Goal: Information Seeking & Learning: Learn about a topic

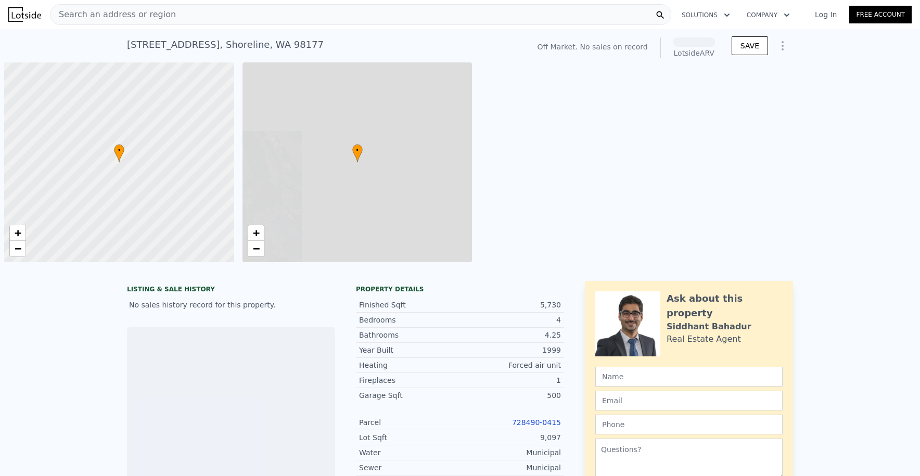
scroll to position [0, 4]
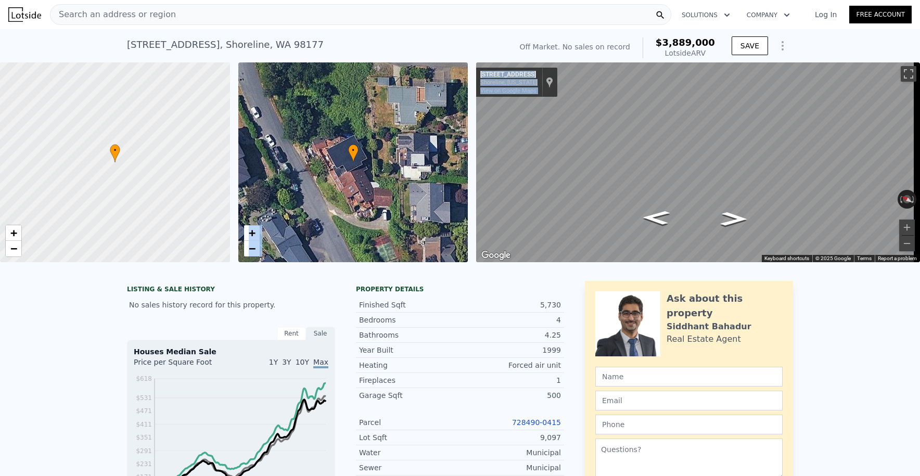
drag, startPoint x: 285, startPoint y: 269, endPoint x: 325, endPoint y: 263, distance: 40.5
click at [307, 273] on div at bounding box center [460, 267] width 920 height 10
click at [723, 231] on icon "Go Southeast, 23rd Ave NW" at bounding box center [732, 234] width 59 height 21
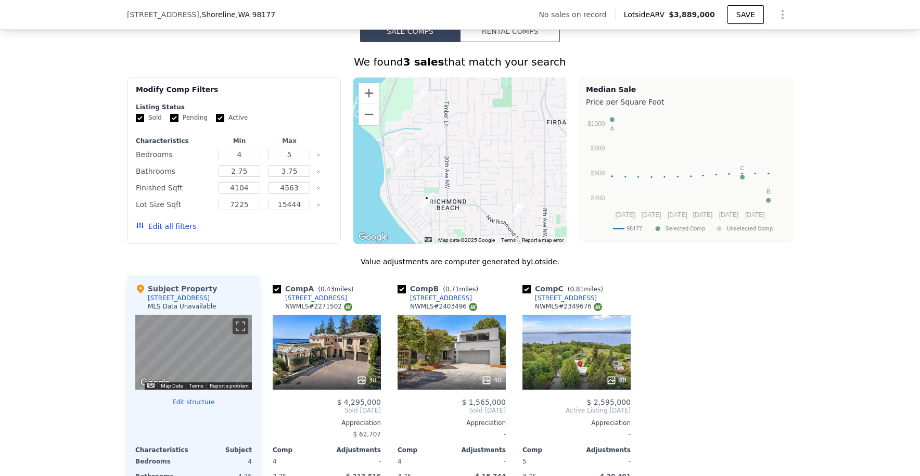
scroll to position [807, 0]
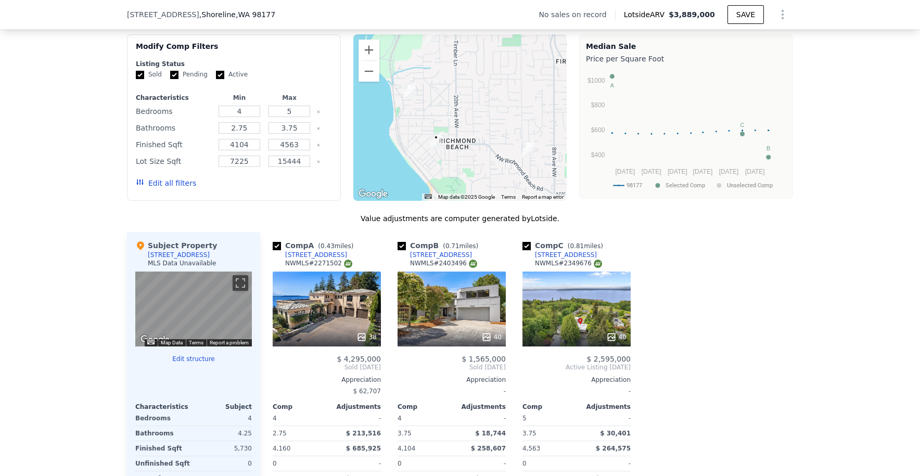
drag, startPoint x: 434, startPoint y: 171, endPoint x: 448, endPoint y: 147, distance: 28.2
click at [448, 147] on div at bounding box center [460, 117] width 214 height 166
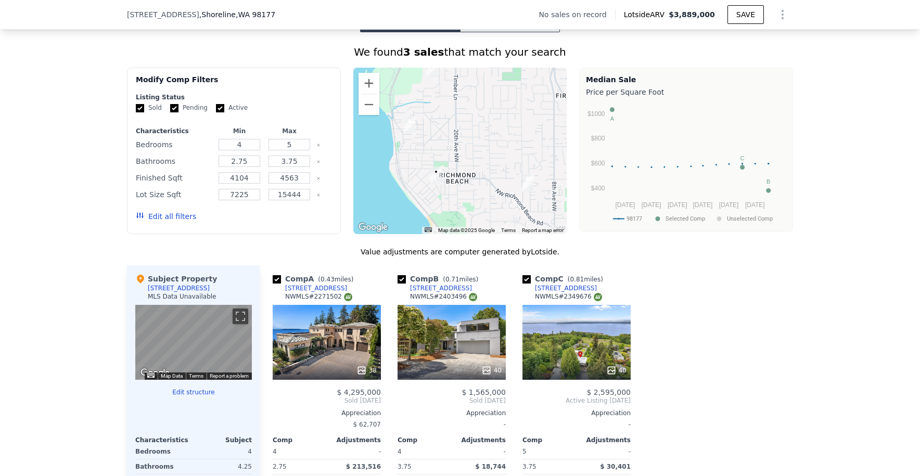
scroll to position [735, 0]
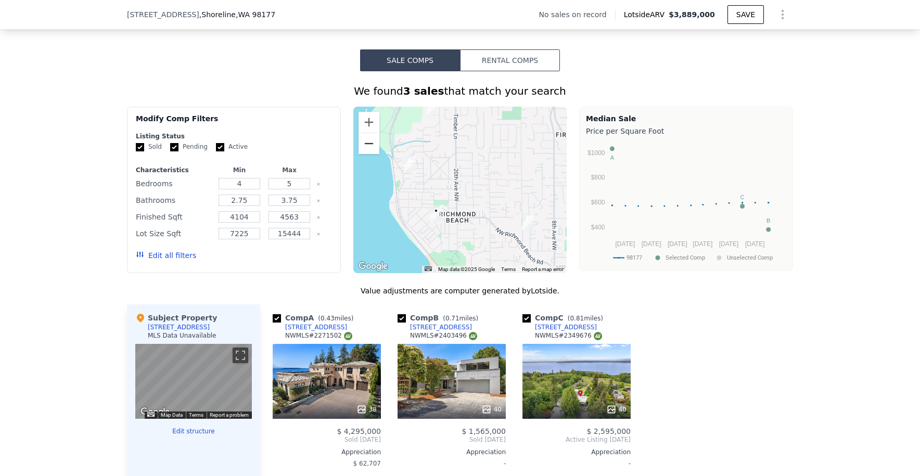
click at [372, 147] on button "Zoom out" at bounding box center [368, 143] width 21 height 21
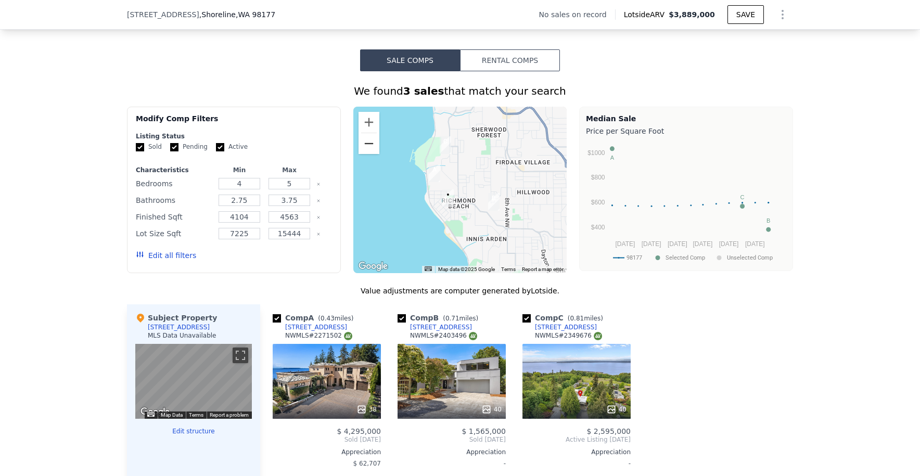
click at [372, 147] on button "Zoom out" at bounding box center [368, 143] width 21 height 21
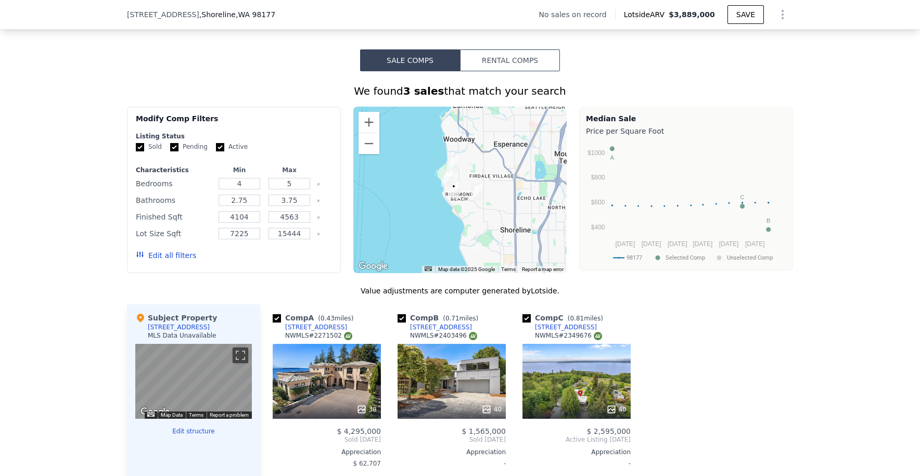
click at [448, 199] on img "19351 23rd Ave NW" at bounding box center [453, 190] width 11 height 18
click at [453, 215] on div at bounding box center [460, 190] width 214 height 166
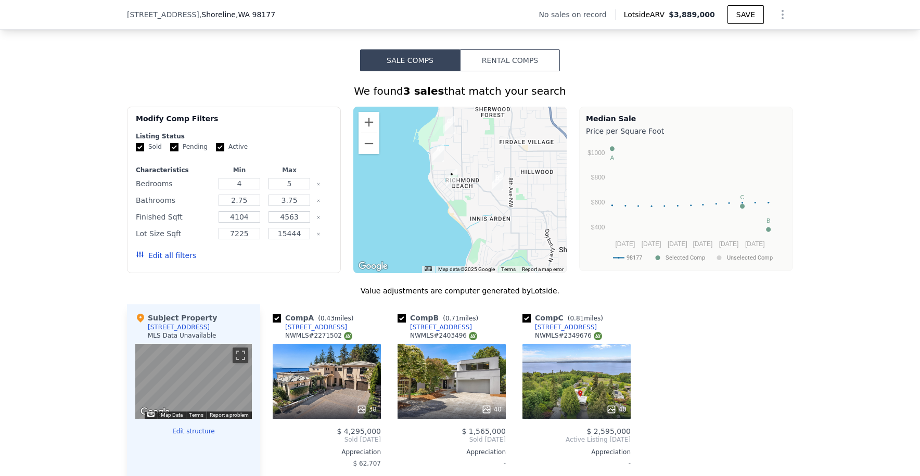
click at [452, 207] on div at bounding box center [460, 190] width 214 height 166
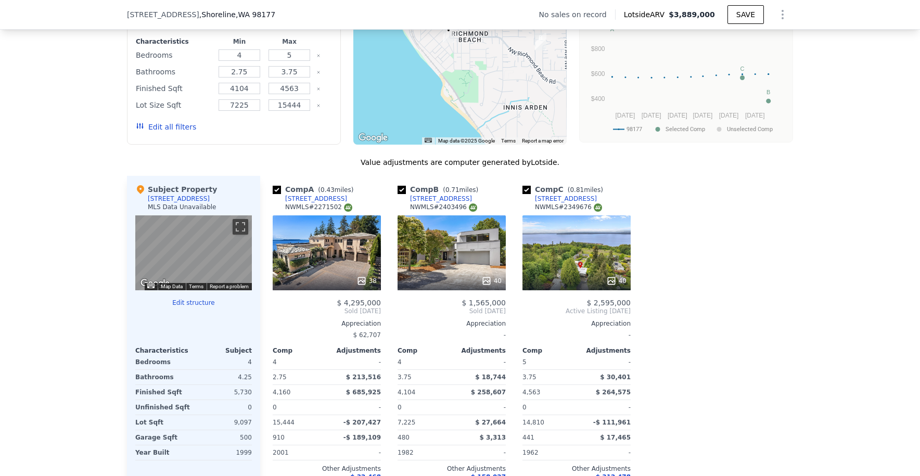
scroll to position [921, 0]
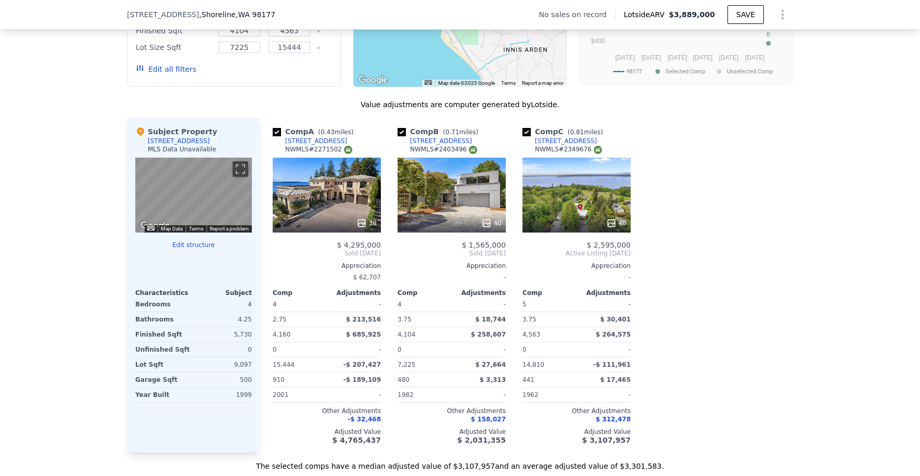
click at [323, 228] on div "38" at bounding box center [326, 223] width 99 height 10
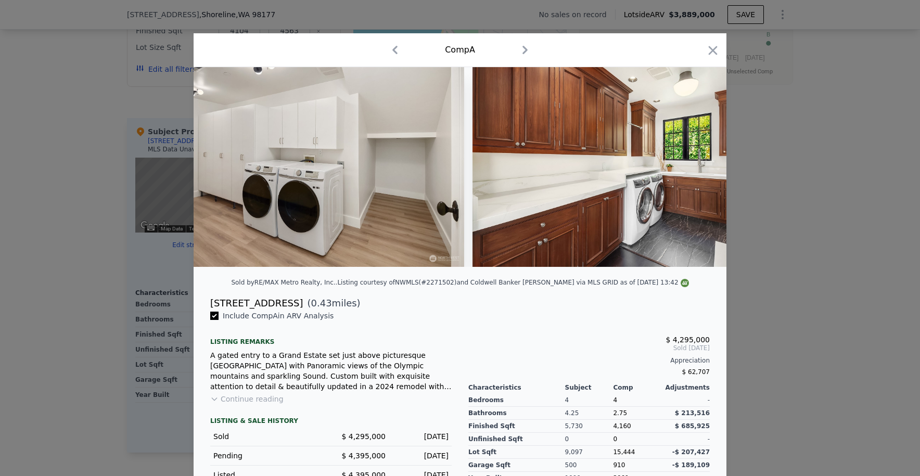
scroll to position [0, 10808]
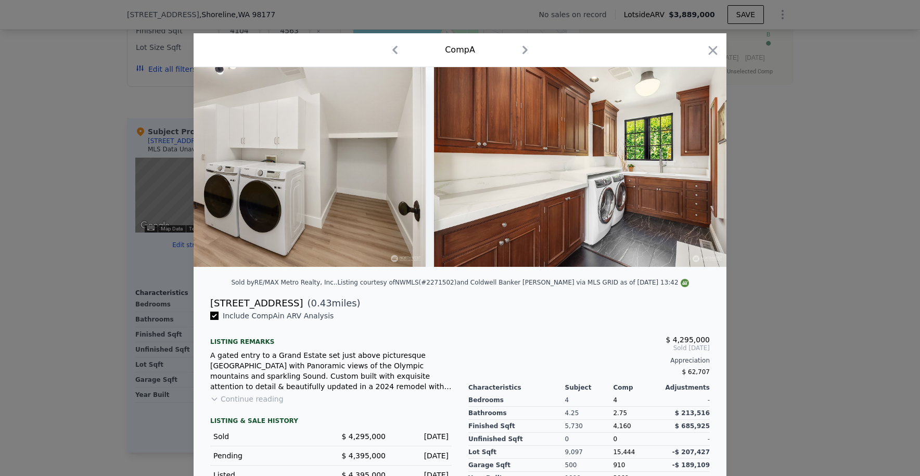
click at [764, 266] on div at bounding box center [460, 238] width 920 height 476
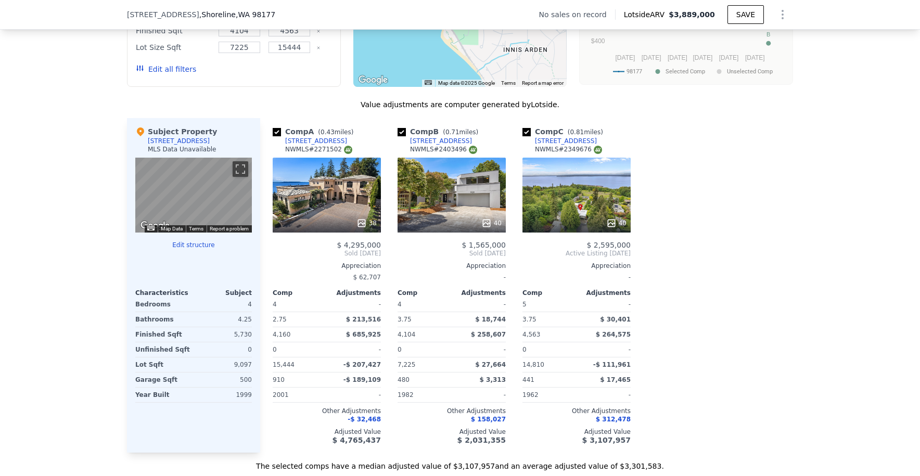
click at [574, 200] on div "40" at bounding box center [576, 195] width 108 height 75
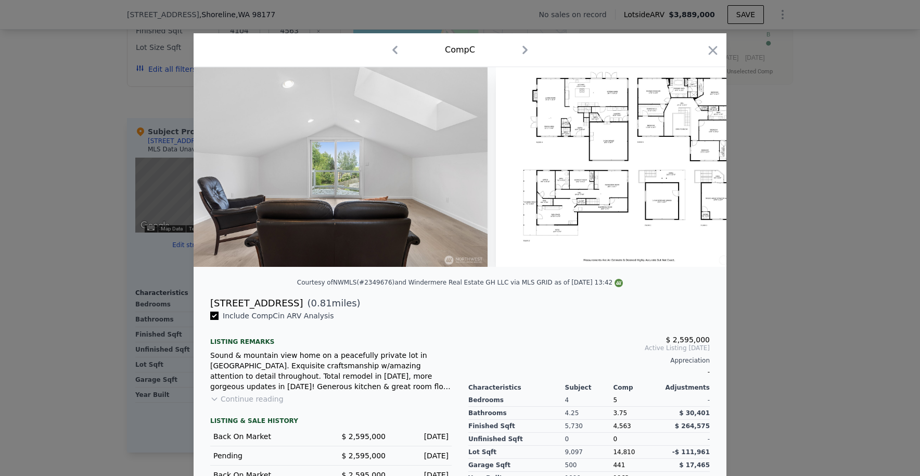
scroll to position [0, 11659]
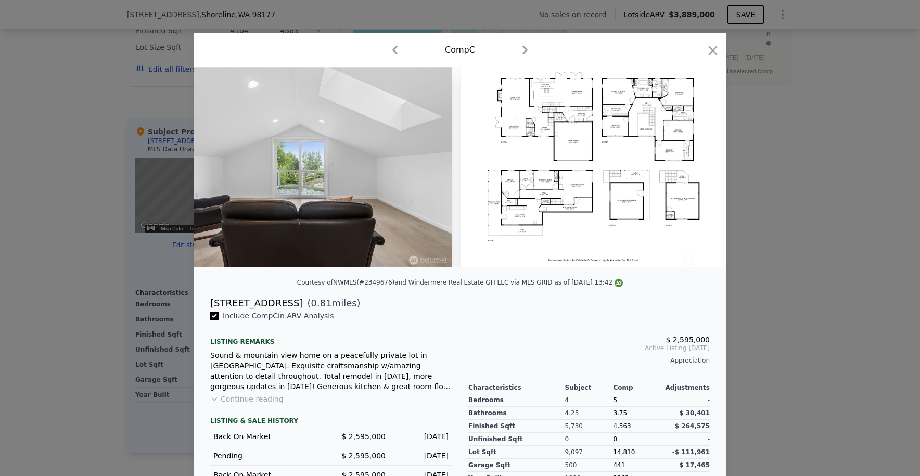
click at [759, 268] on div at bounding box center [460, 238] width 920 height 476
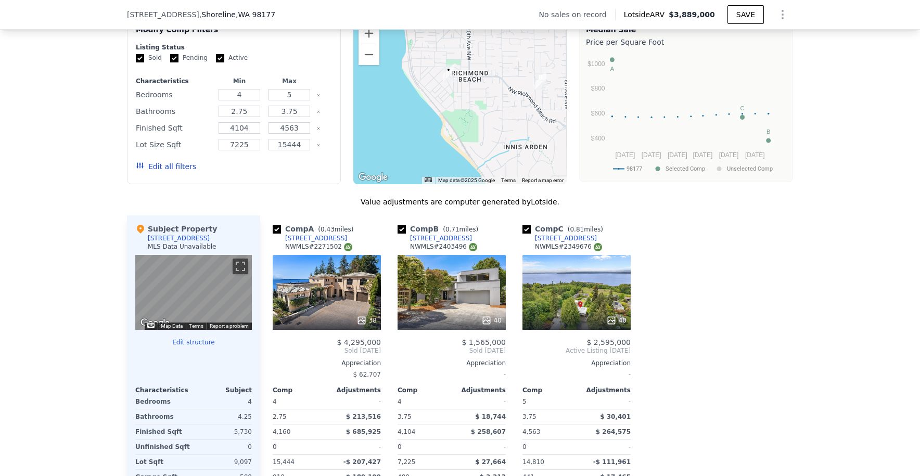
scroll to position [781, 0]
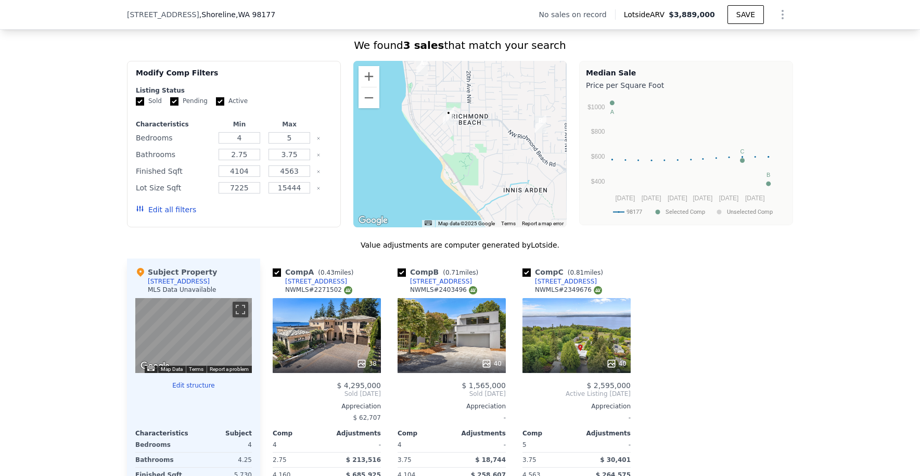
drag, startPoint x: 210, startPoint y: 287, endPoint x: 135, endPoint y: 288, distance: 74.9
click at [135, 288] on div "Subject Property [STREET_ADDRESS] MLS Data Unavailable" at bounding box center [193, 282] width 117 height 31
copy div "[STREET_ADDRESS]"
